Goal: Information Seeking & Learning: Learn about a topic

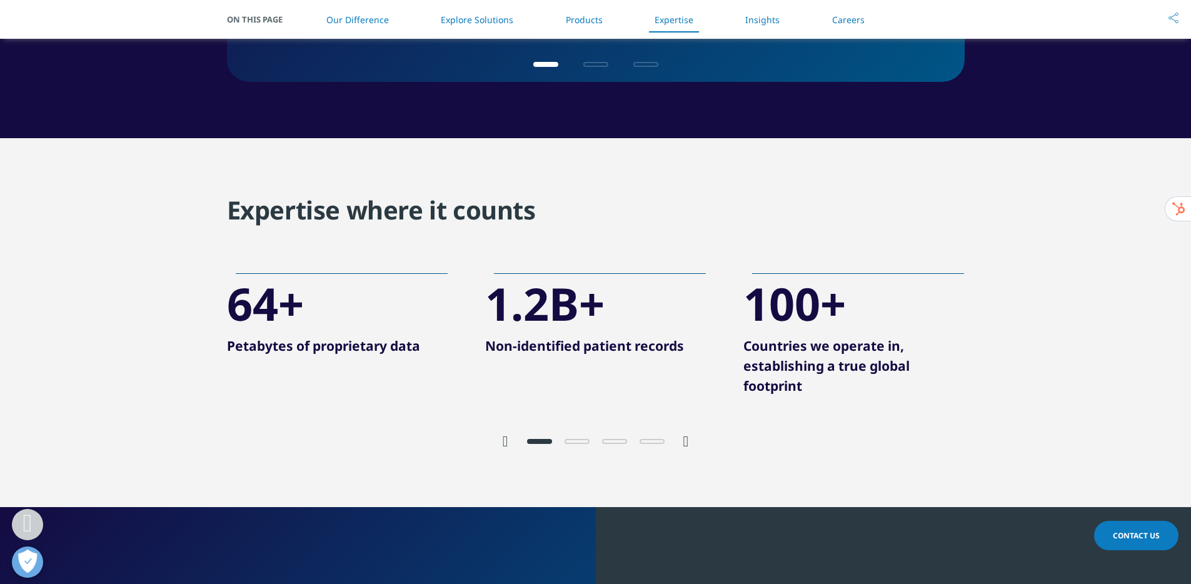
scroll to position [2278, 0]
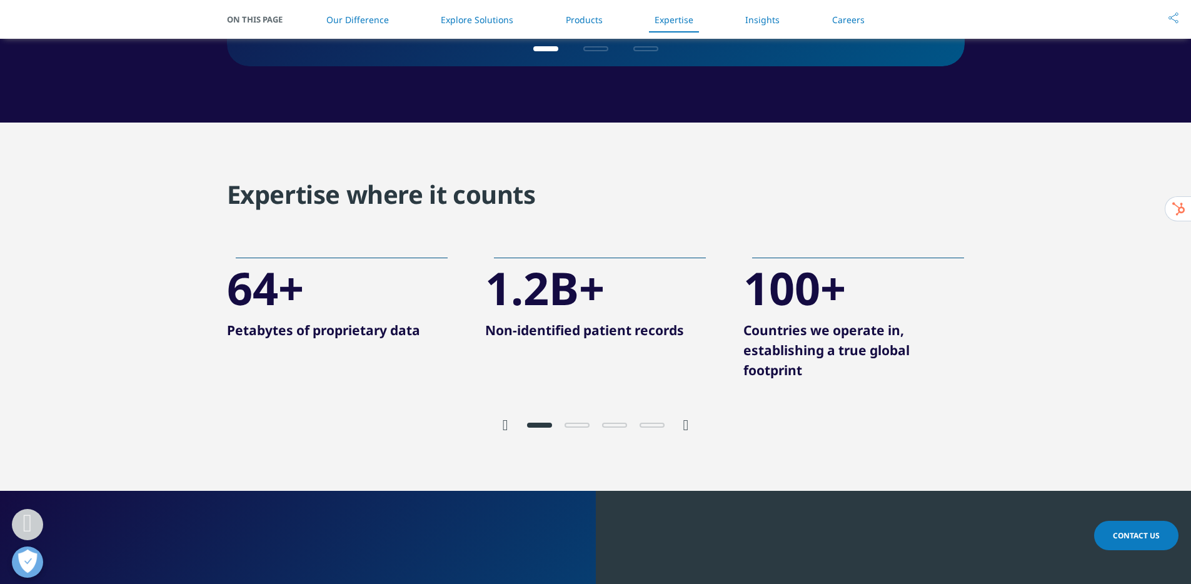
click at [685, 424] on icon "Next slide" at bounding box center [686, 425] width 6 height 15
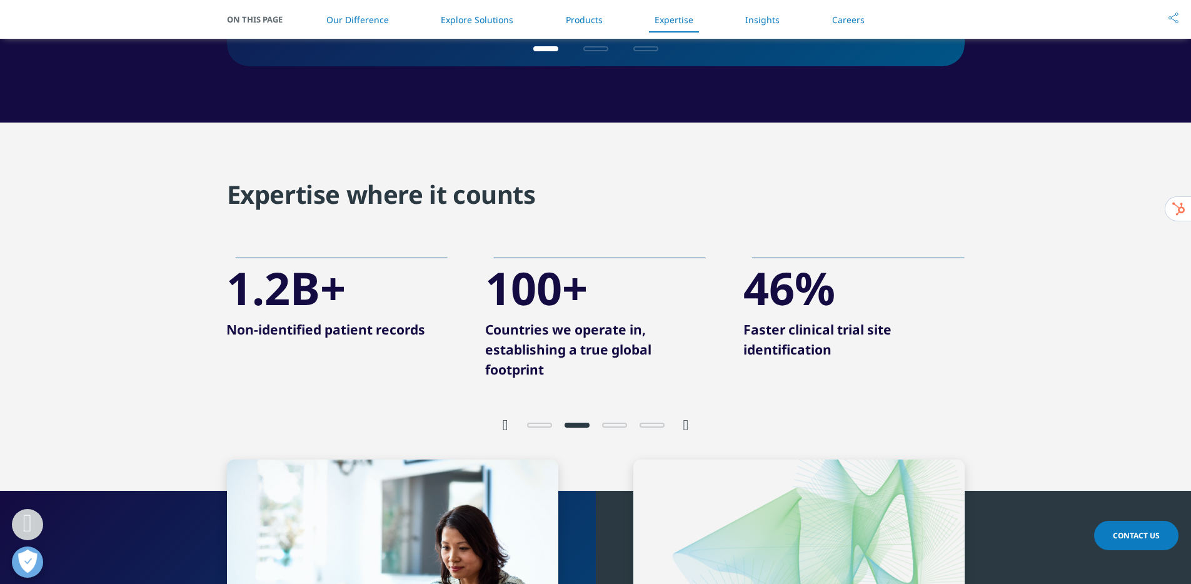
click at [685, 424] on icon "Next slide" at bounding box center [686, 425] width 6 height 15
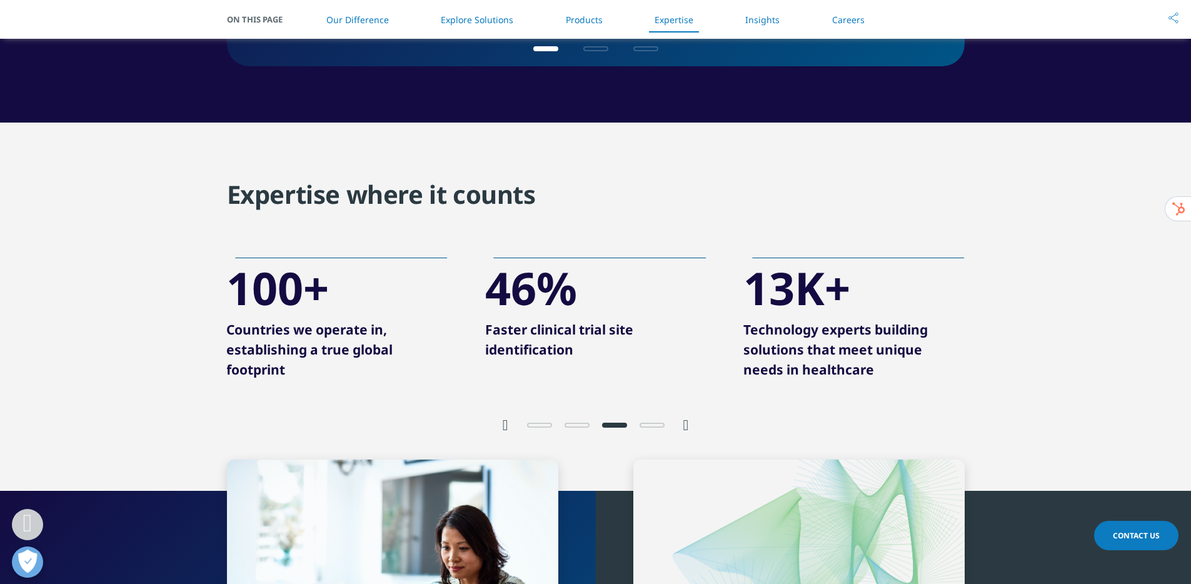
click at [685, 424] on icon "Next slide" at bounding box center [686, 425] width 6 height 15
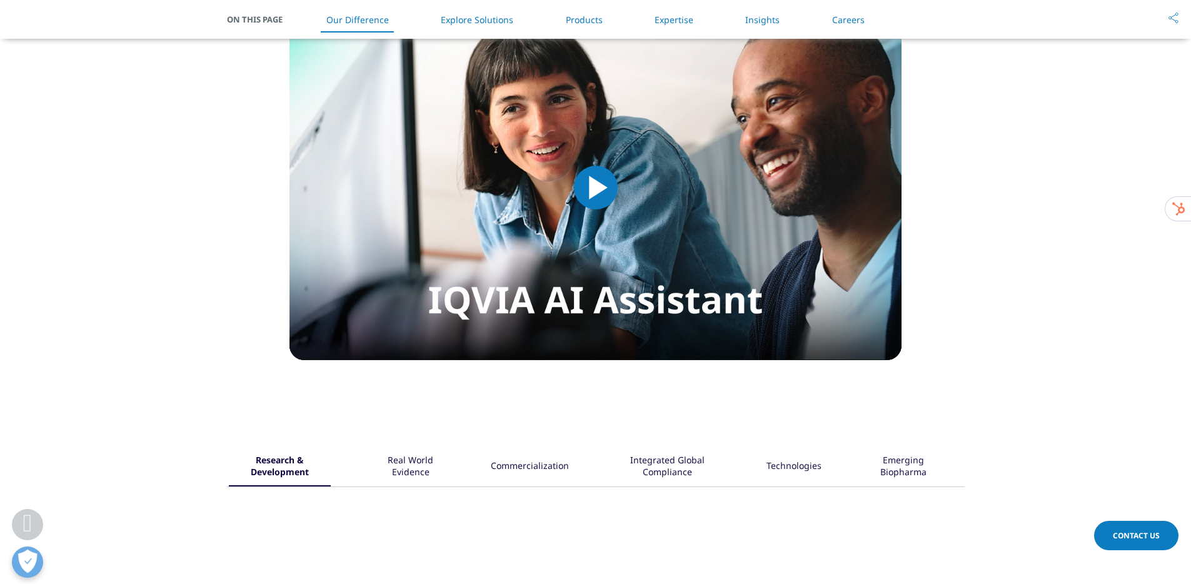
scroll to position [1155, 0]
click at [421, 458] on div "Real World Evidence" at bounding box center [410, 467] width 81 height 39
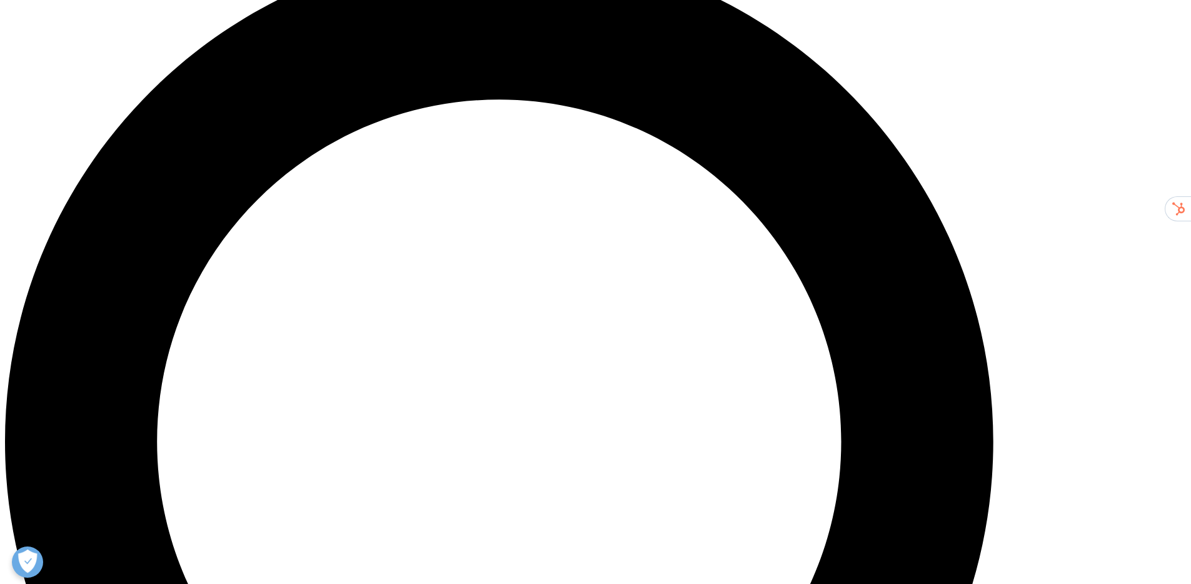
scroll to position [1266, 0]
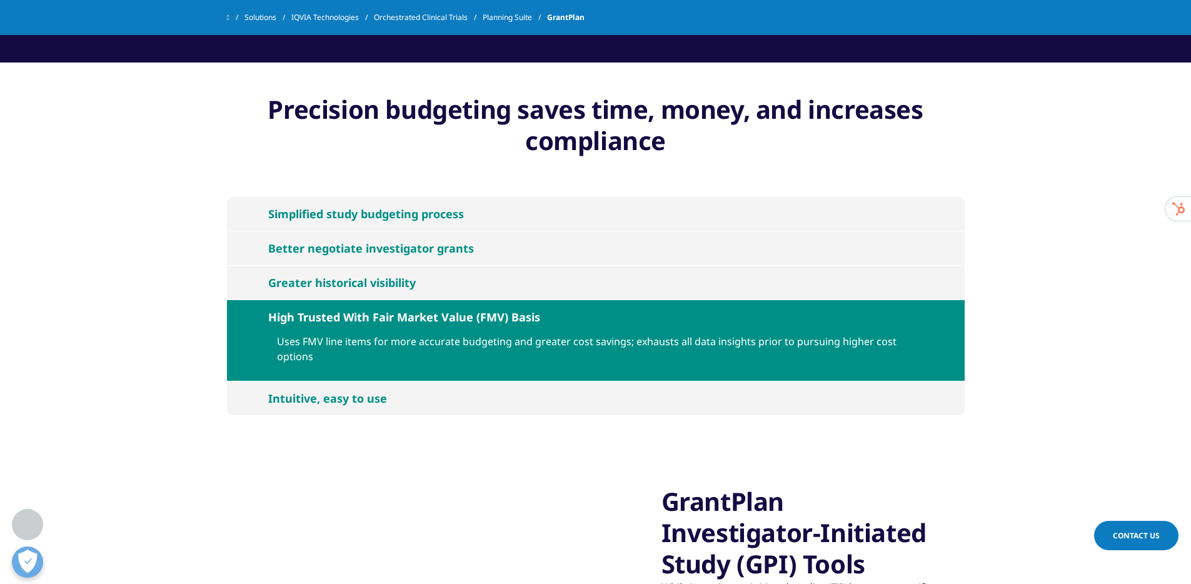
click at [259, 288] on button "Greater historical visibility" at bounding box center [596, 283] width 738 height 34
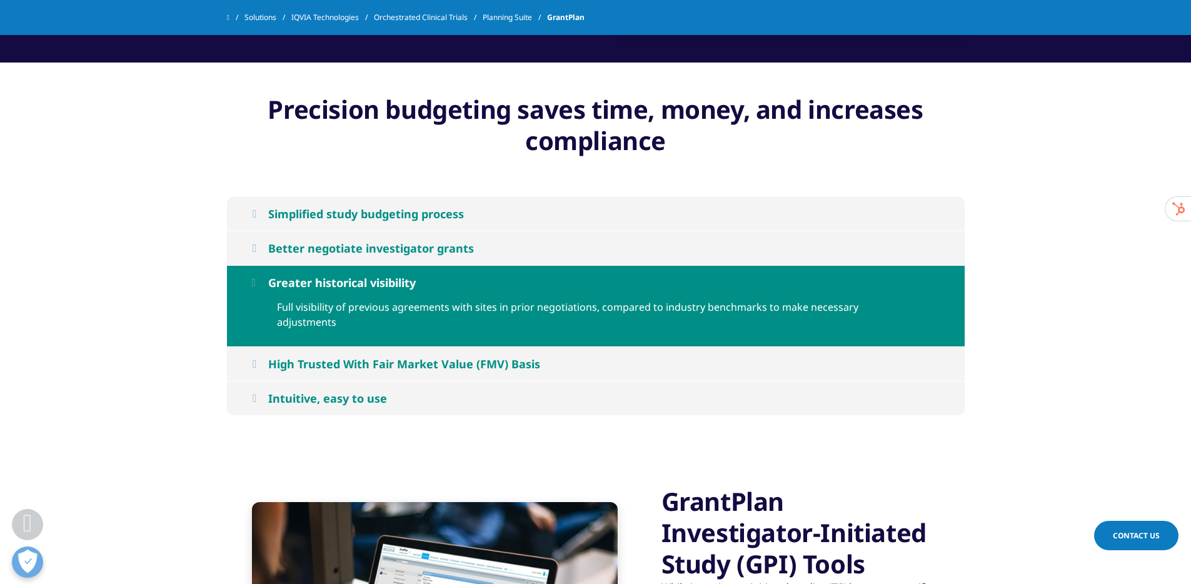
click at [258, 240] on button "Better negotiate investigator grants" at bounding box center [596, 248] width 738 height 34
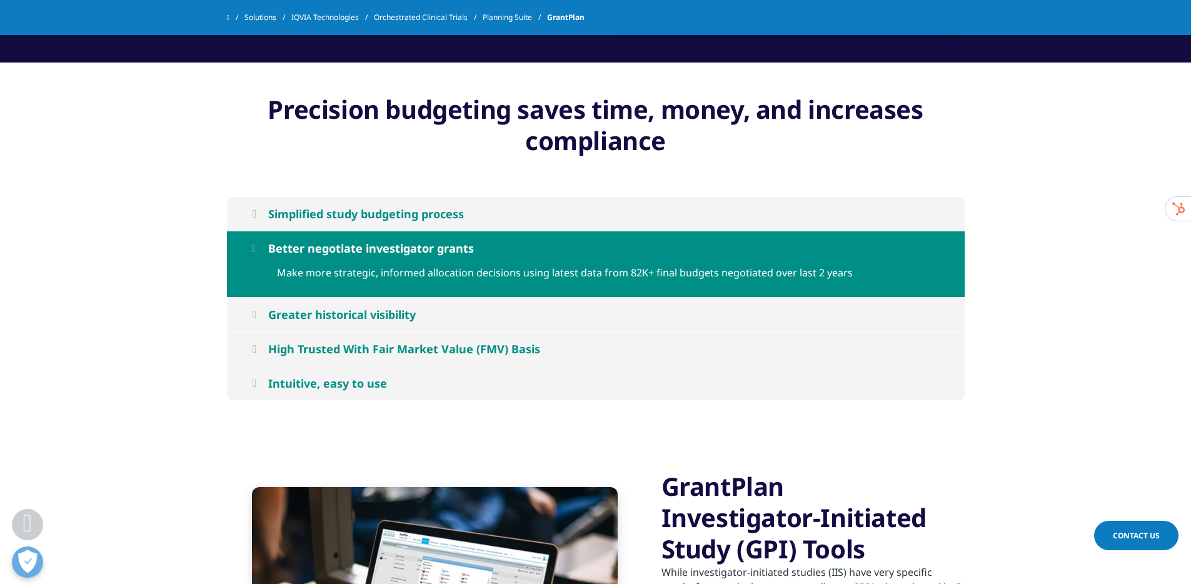
click at [256, 214] on icon at bounding box center [254, 213] width 4 height 11
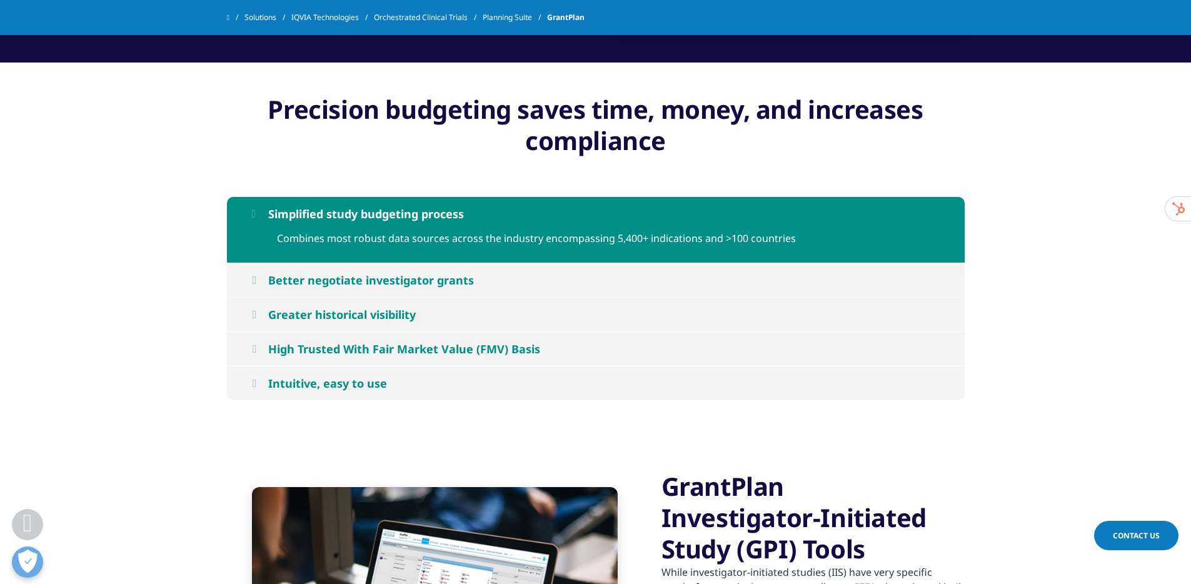
drag, startPoint x: 256, startPoint y: 205, endPoint x: 204, endPoint y: 221, distance: 53.6
click at [254, 207] on button "Simplified study budgeting process" at bounding box center [596, 214] width 738 height 34
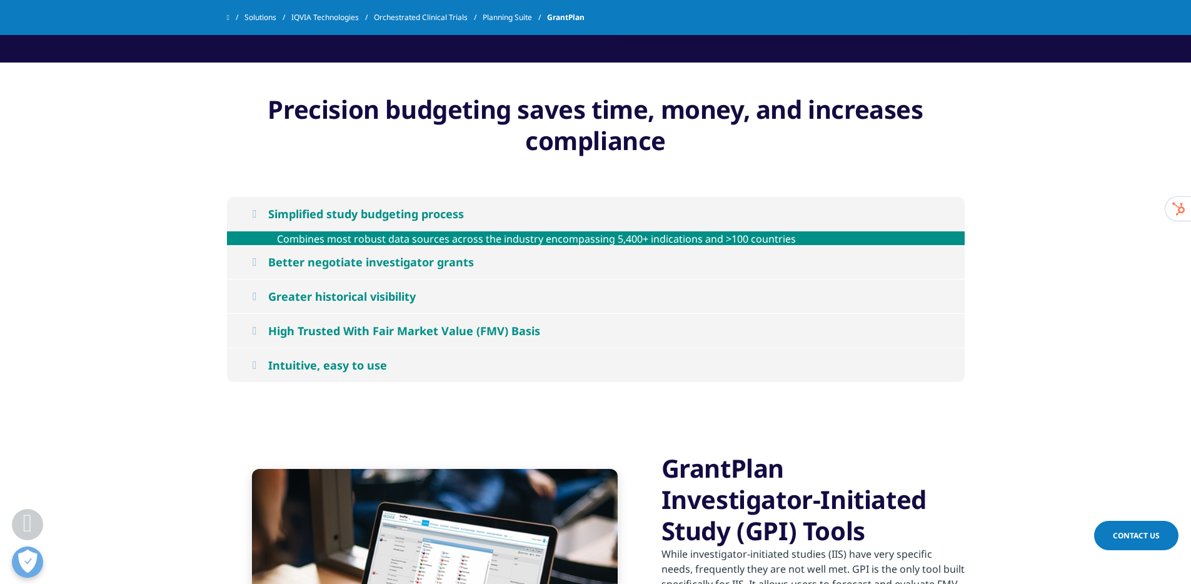
click at [186, 226] on section "Simplified study budgeting process Combines most robust data sources across the…" at bounding box center [595, 290] width 1191 height 248
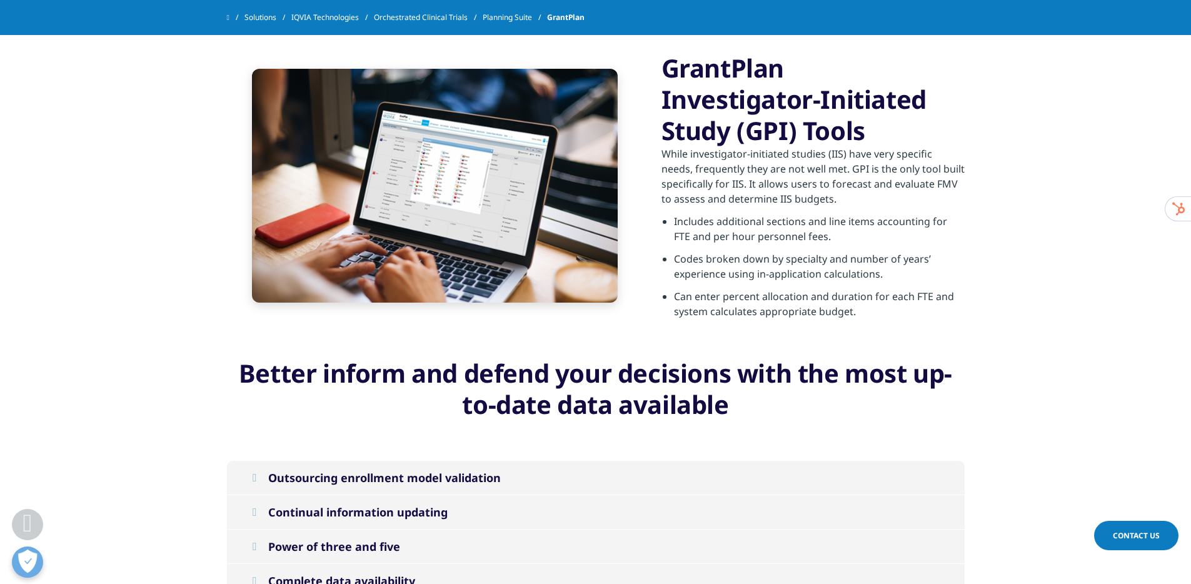
scroll to position [1657, 0]
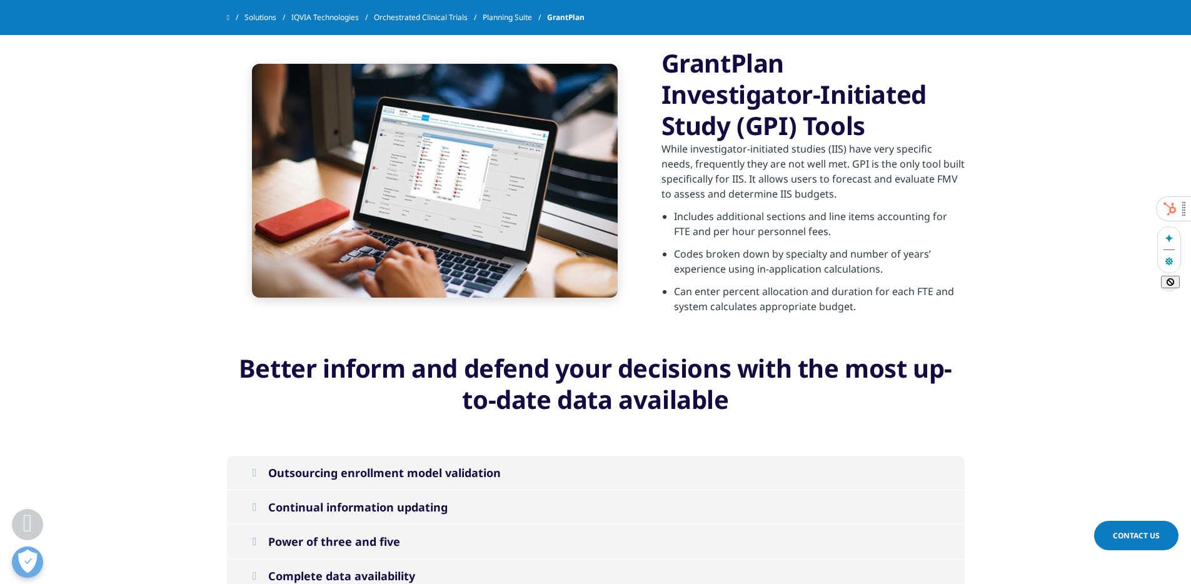
click at [1171, 281] on icon "button" at bounding box center [1170, 282] width 9 height 9
click at [1018, 398] on section "Better inform and defend your decisions with the most up-to-date data available" at bounding box center [595, 389] width 1191 height 72
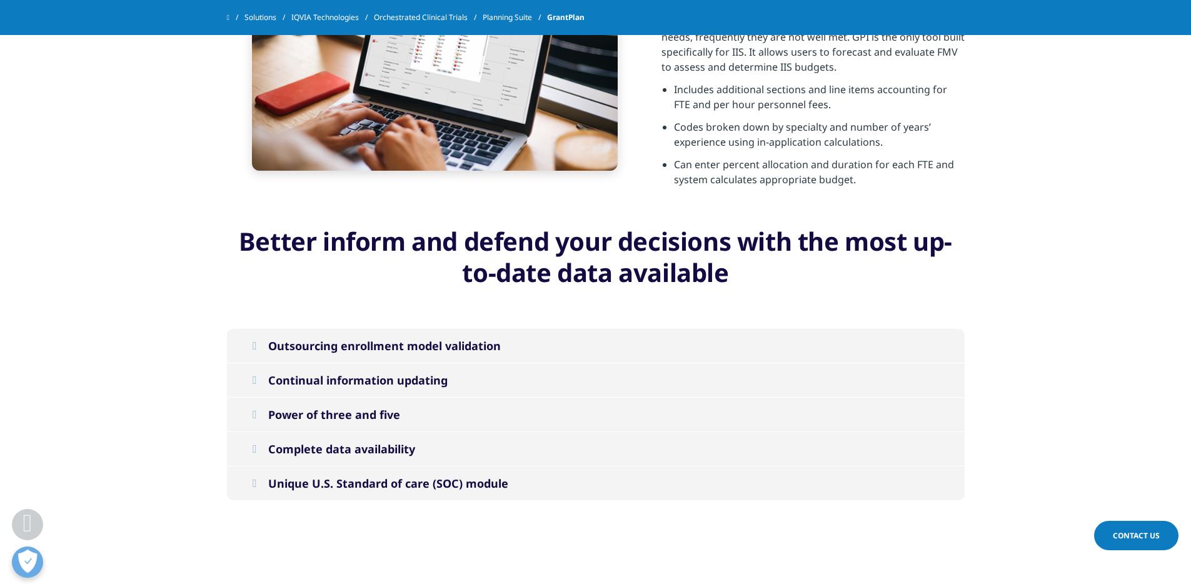
scroll to position [1849, 0]
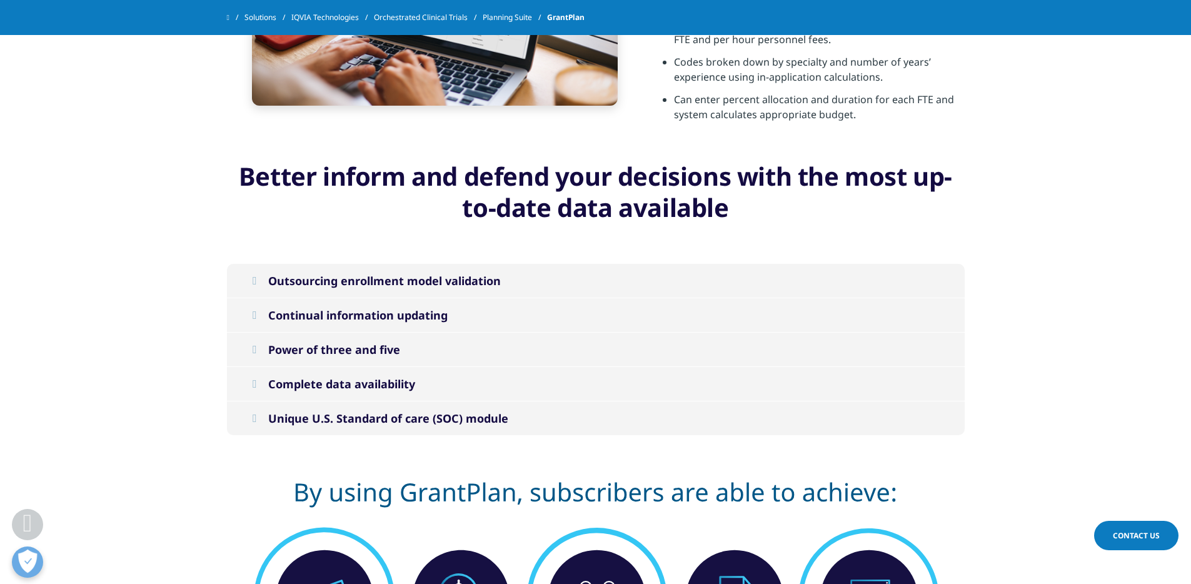
click at [256, 284] on icon at bounding box center [254, 280] width 4 height 11
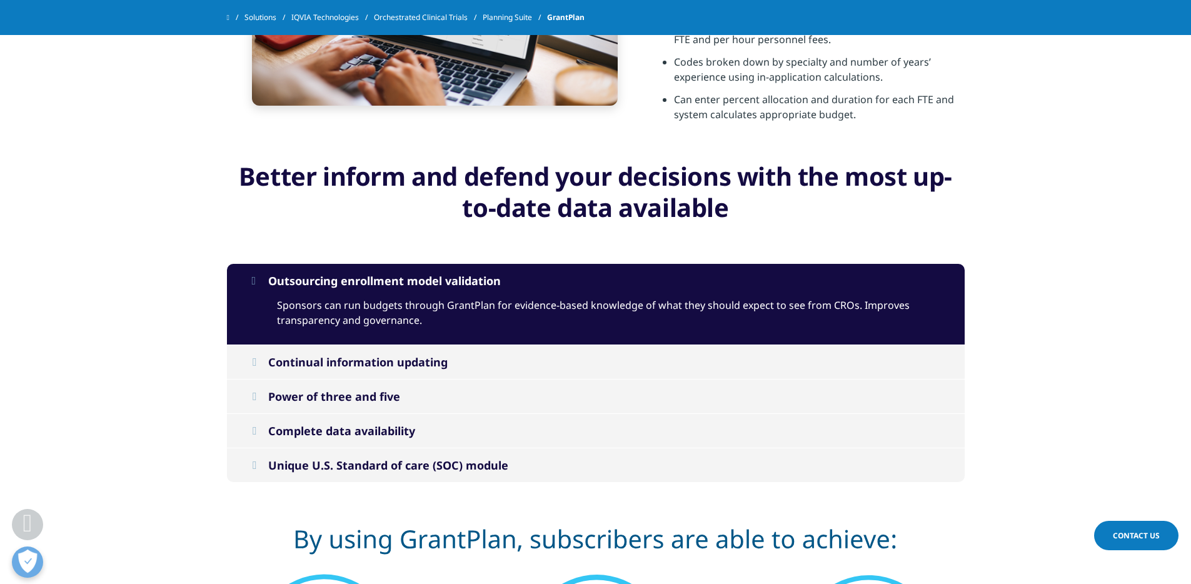
click at [250, 358] on button "Continual information updating" at bounding box center [596, 362] width 738 height 34
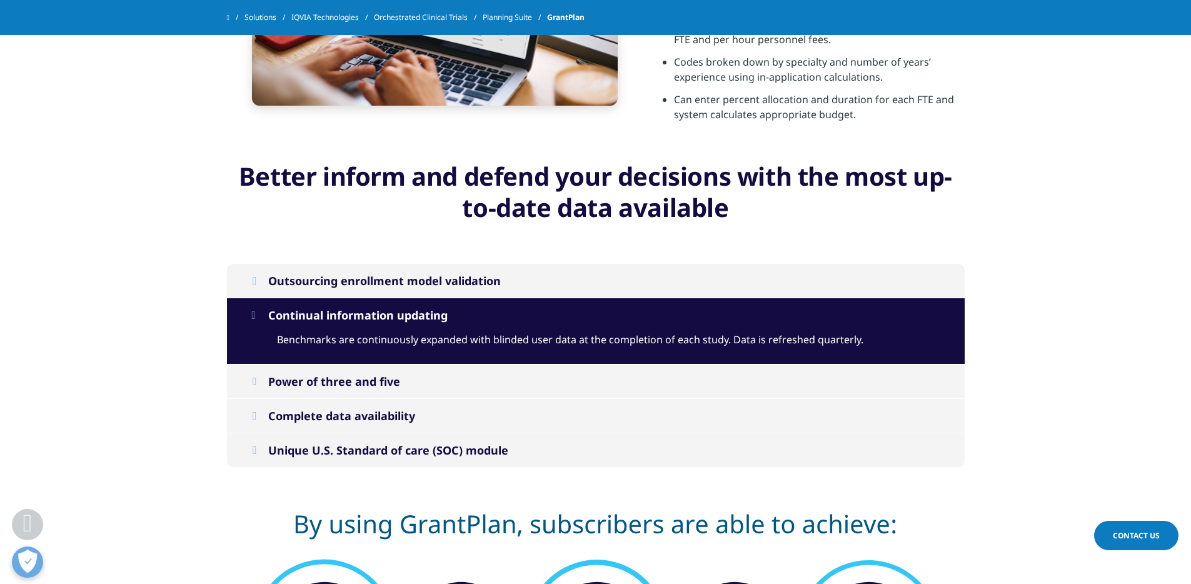
click at [254, 383] on icon at bounding box center [254, 381] width 4 height 11
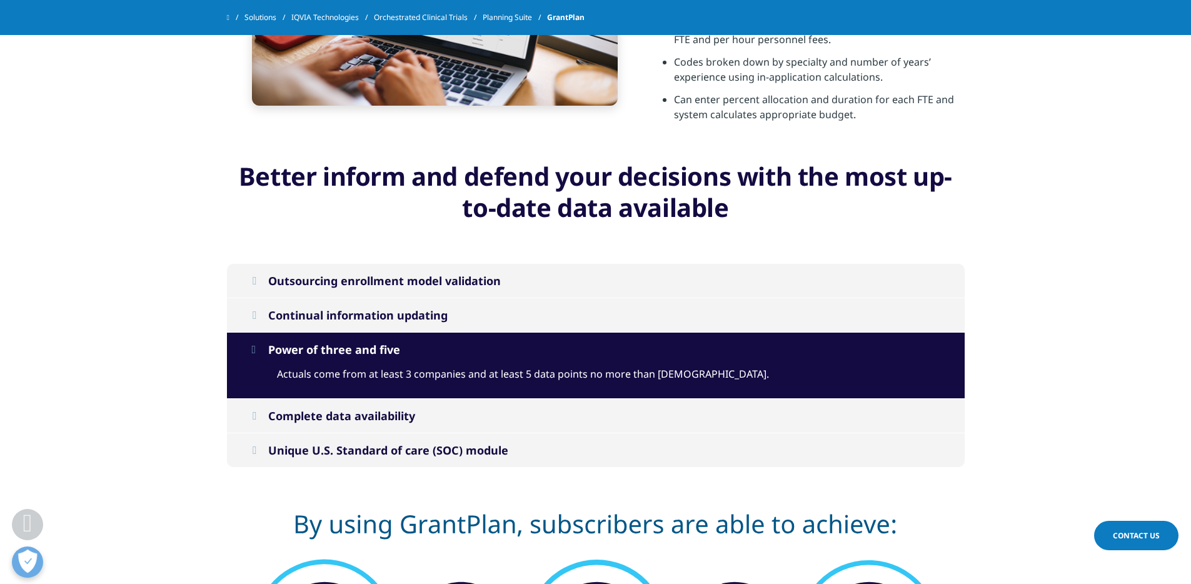
click at [255, 416] on icon at bounding box center [254, 415] width 4 height 11
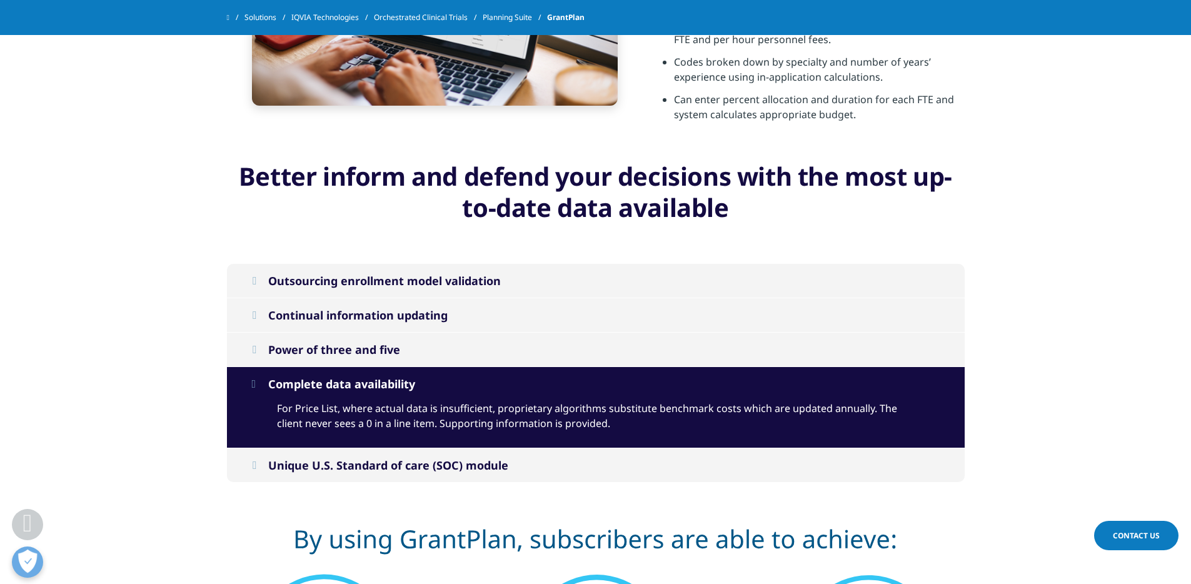
click at [255, 463] on icon at bounding box center [254, 464] width 4 height 11
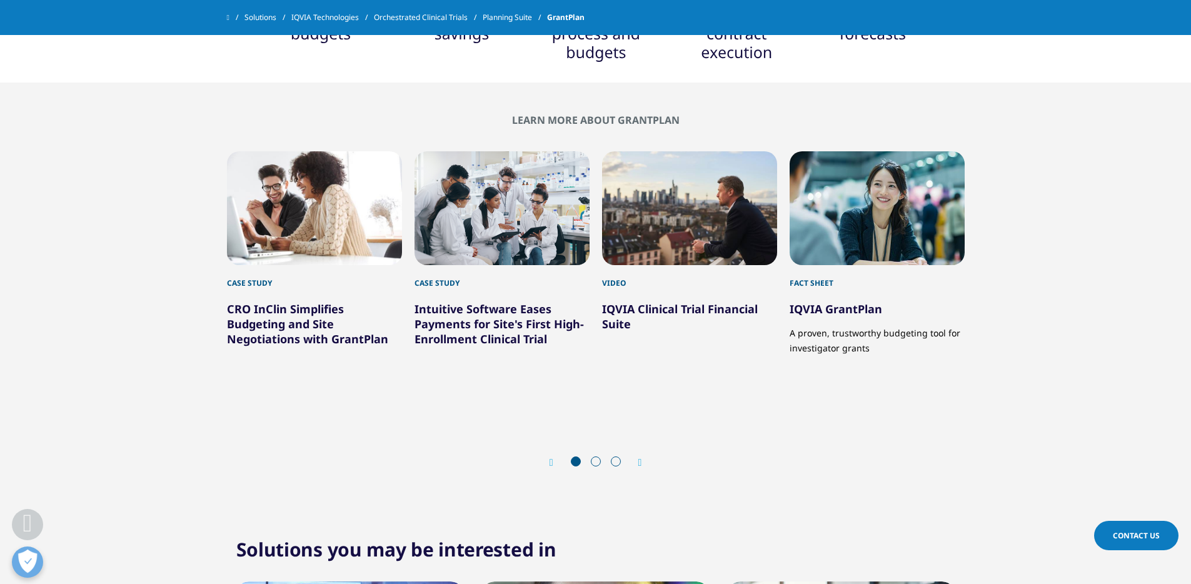
scroll to position [2567, 0]
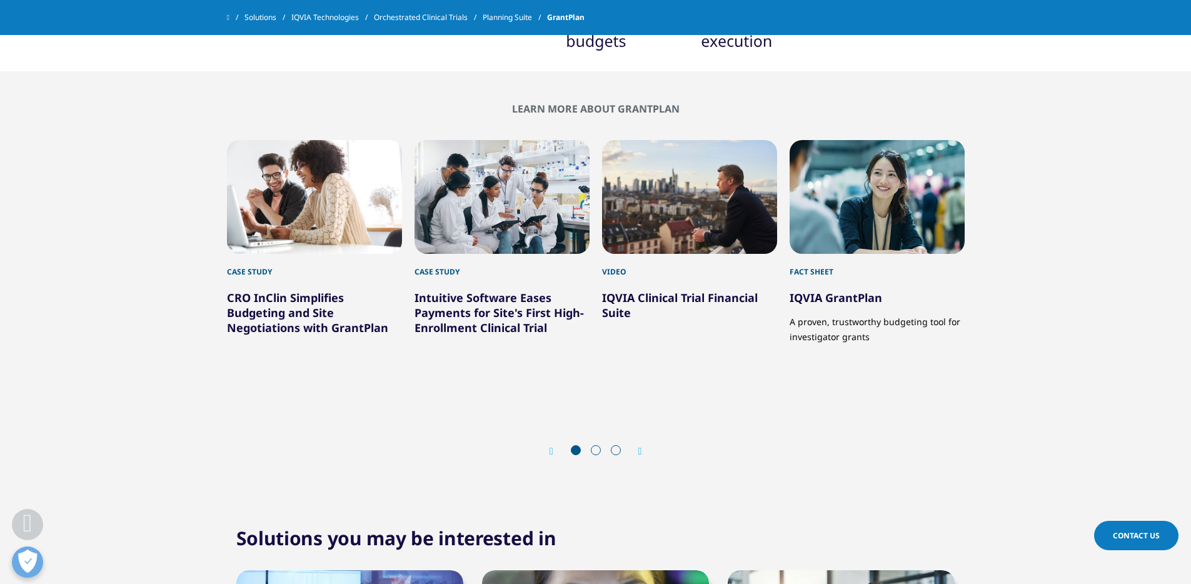
click at [599, 453] on span at bounding box center [596, 450] width 10 height 10
click at [590, 449] on div at bounding box center [596, 451] width 60 height 13
click at [597, 452] on span at bounding box center [596, 450] width 10 height 10
click at [639, 450] on icon "Next slide" at bounding box center [640, 451] width 4 height 10
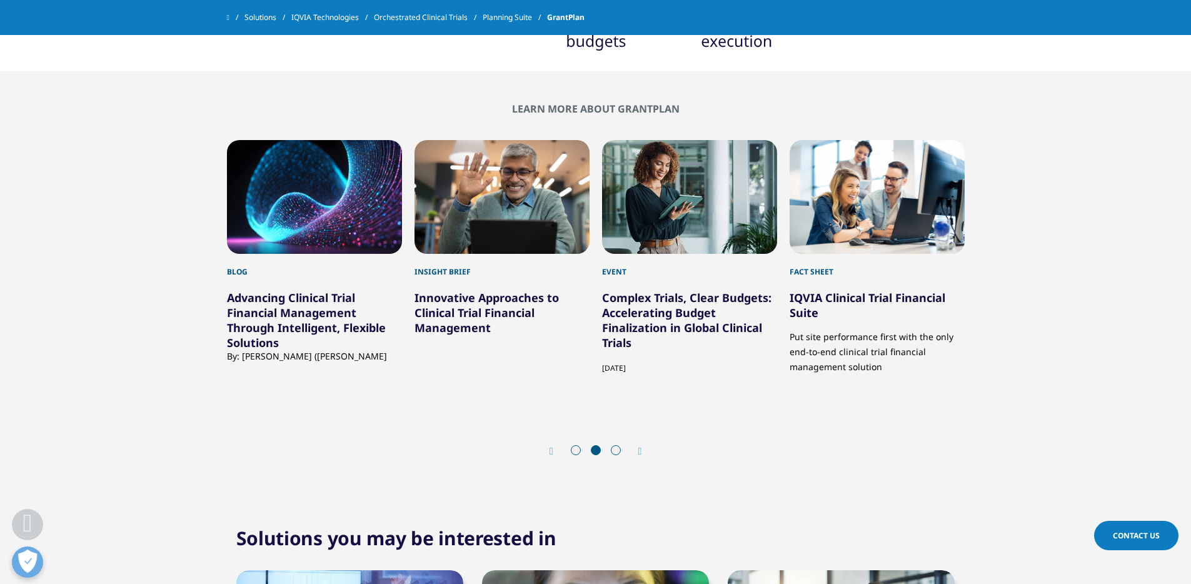
click at [639, 450] on icon "Next slide" at bounding box center [640, 451] width 4 height 10
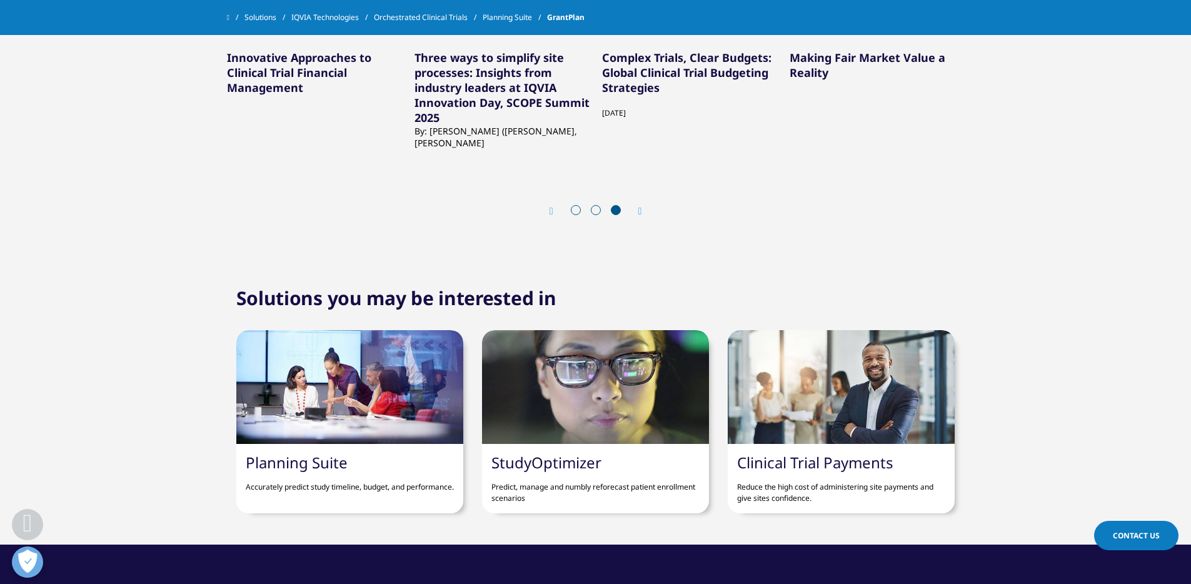
scroll to position [3088, 0]
